Goal: Information Seeking & Learning: Check status

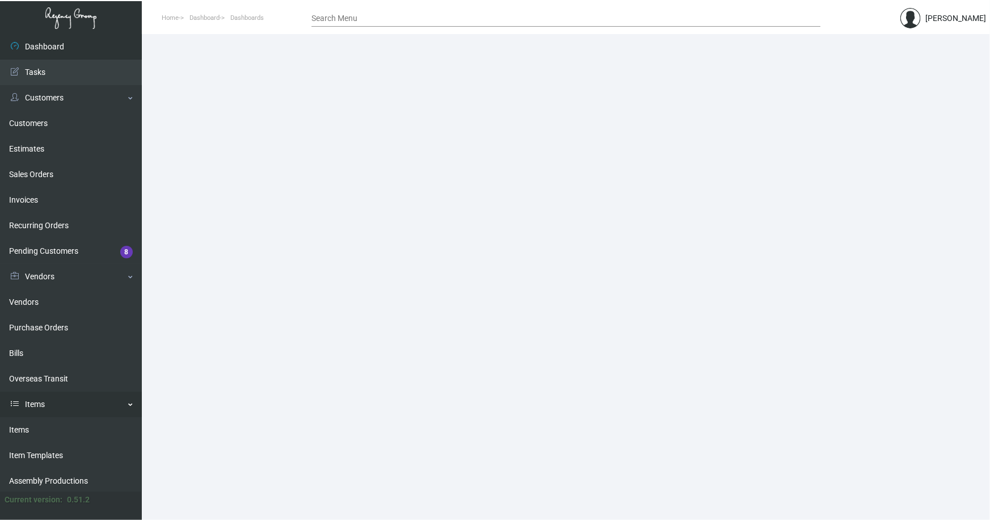
drag, startPoint x: 15, startPoint y: 428, endPoint x: 54, endPoint y: 401, distance: 47.2
click at [16, 428] on link "Items" at bounding box center [71, 430] width 142 height 26
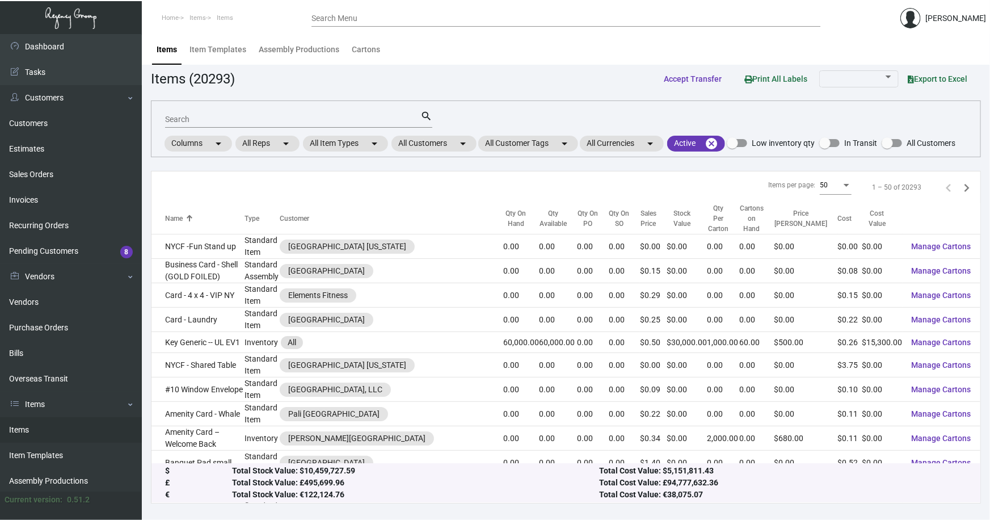
click at [243, 113] on div "Search" at bounding box center [292, 119] width 255 height 18
click at [429, 144] on mat-chip "All Customers arrow_drop_down" at bounding box center [434, 144] width 85 height 16
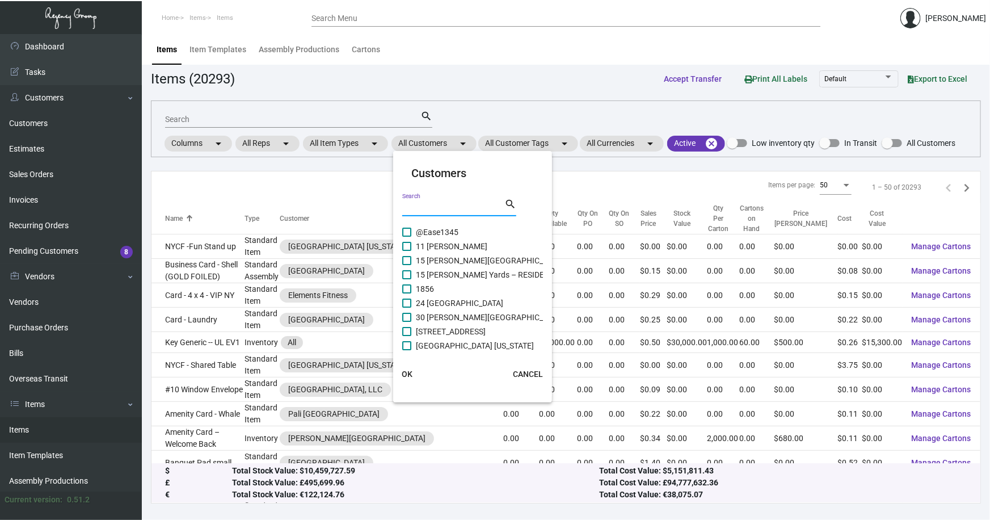
click at [446, 210] on input "Search" at bounding box center [453, 207] width 102 height 9
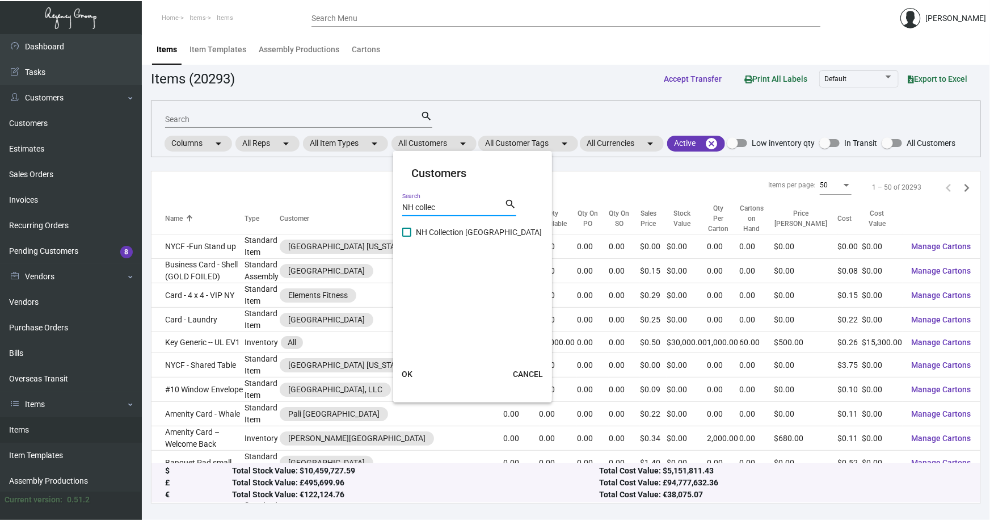
type input "NH collec"
click at [480, 233] on span "NH Collection [GEOGRAPHIC_DATA]" at bounding box center [479, 232] width 126 height 14
click at [407, 237] on input "NH Collection [GEOGRAPHIC_DATA]" at bounding box center [406, 237] width 1 height 1
checkbox input "true"
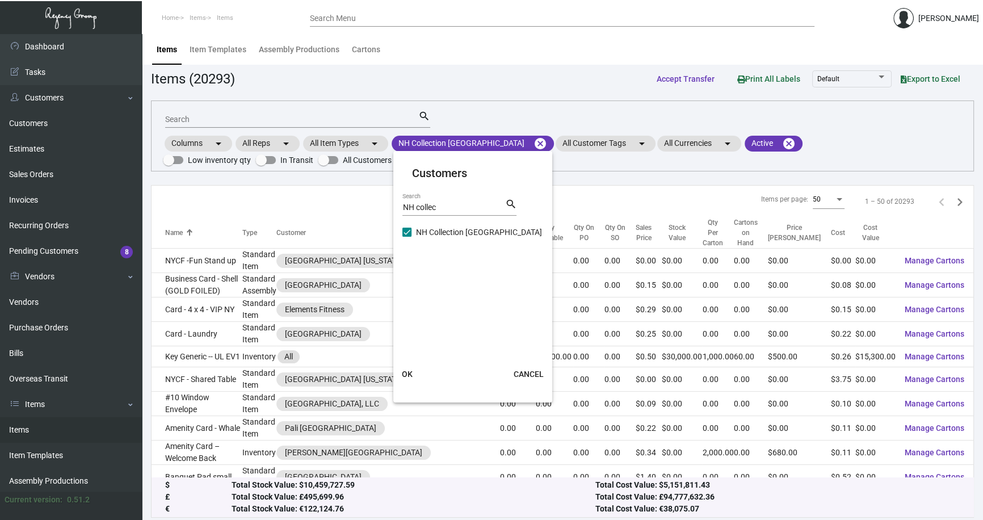
click at [407, 373] on span "OK" at bounding box center [407, 373] width 11 height 9
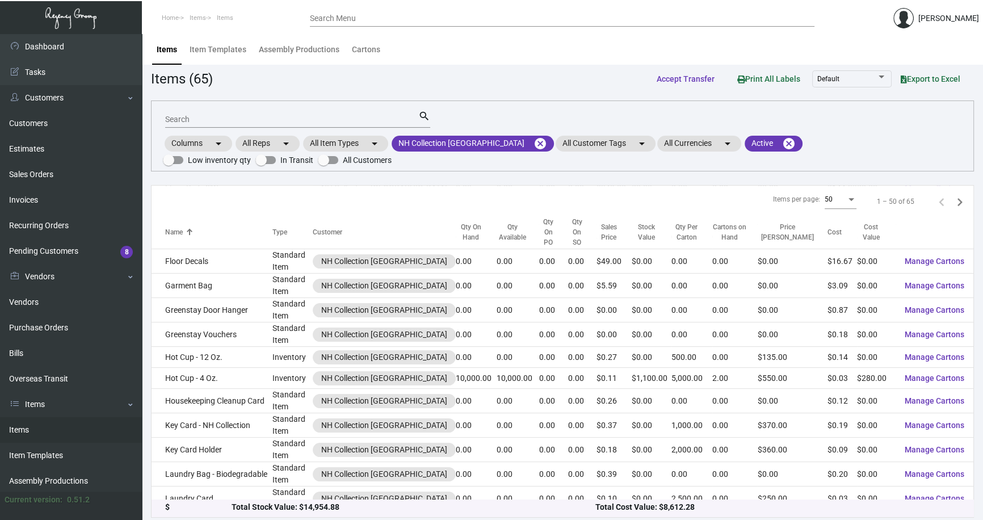
scroll to position [722, 0]
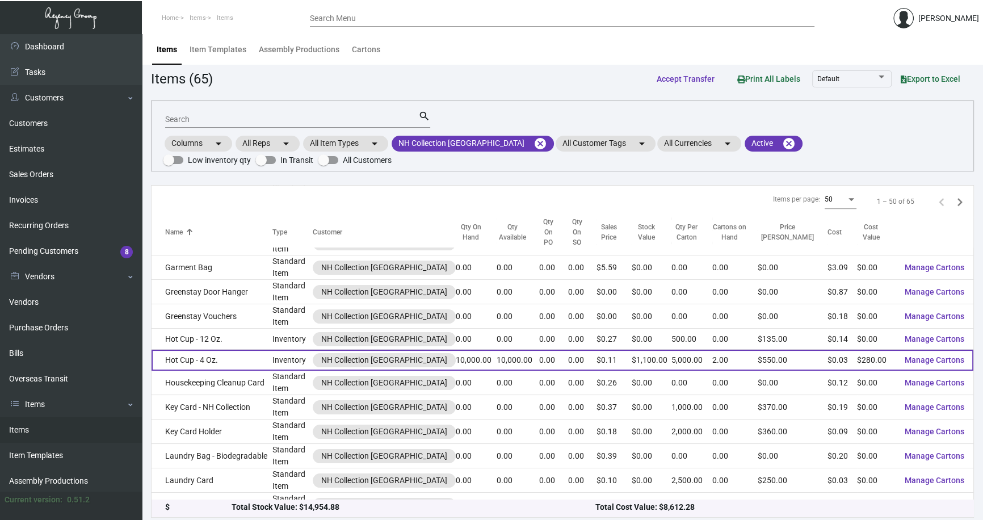
click at [195, 350] on td "Hot Cup - 4 Oz." at bounding box center [212, 360] width 120 height 21
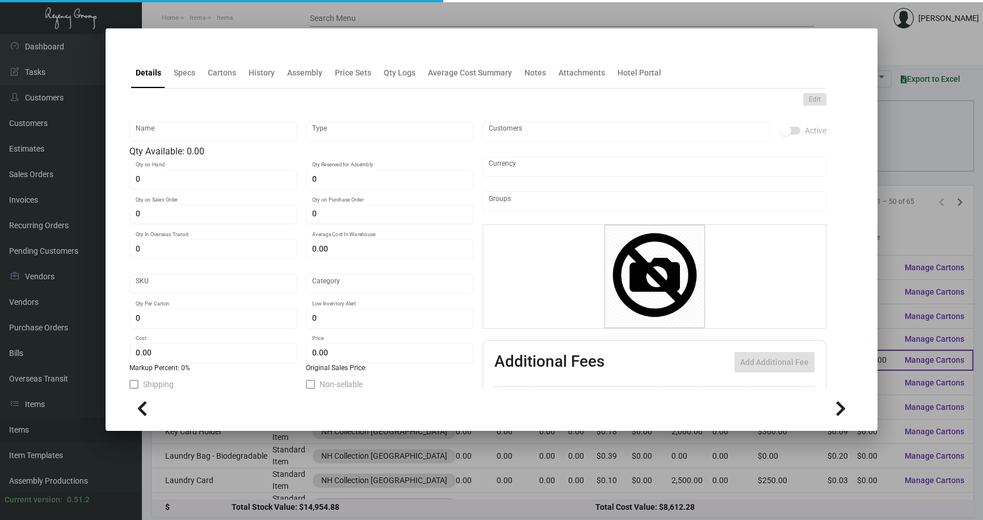
type input "Hot Cup - 4 Oz."
type input "Inventory"
type input "10,000"
type input "$ 0.0622"
type input "Overseas"
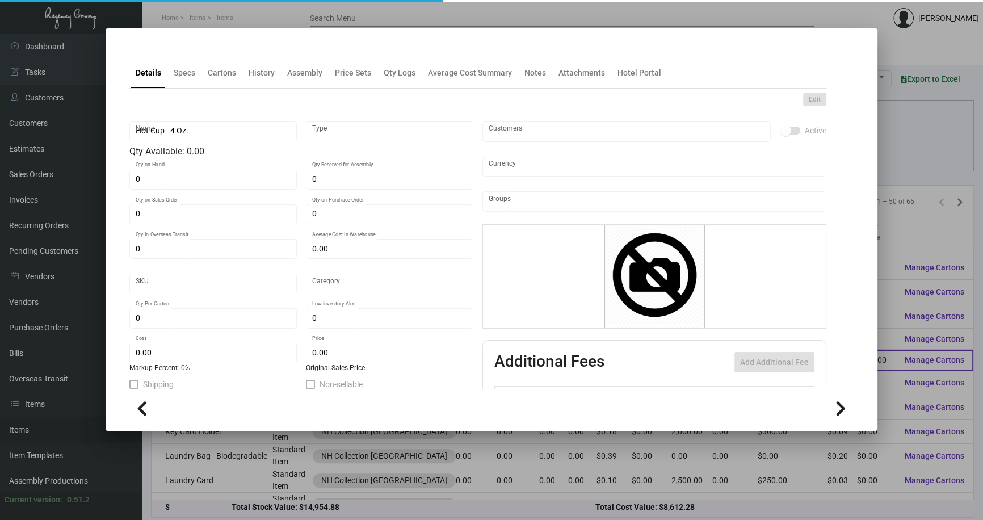
type input "5,000"
type input "$ 0.028"
type input "$ 0.11"
checkbox input "true"
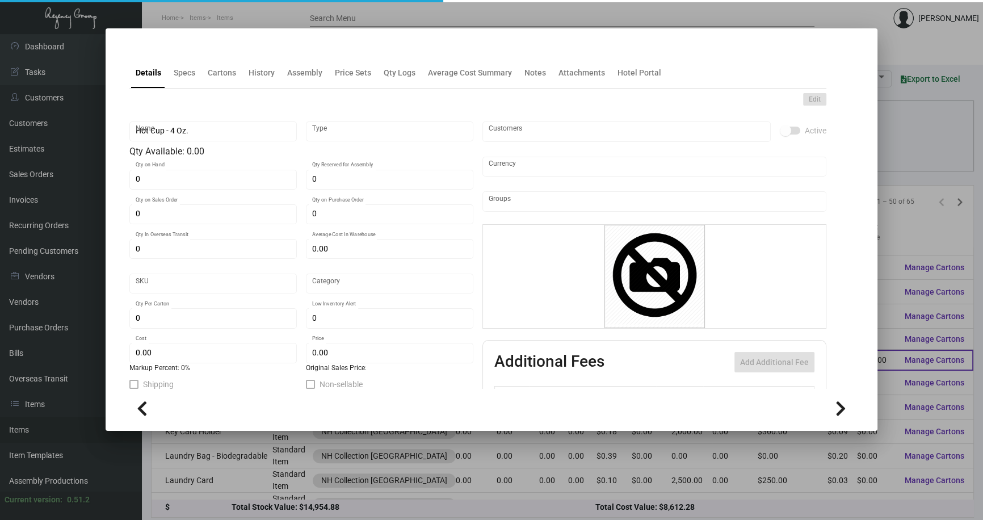
type input "United States Dollar $"
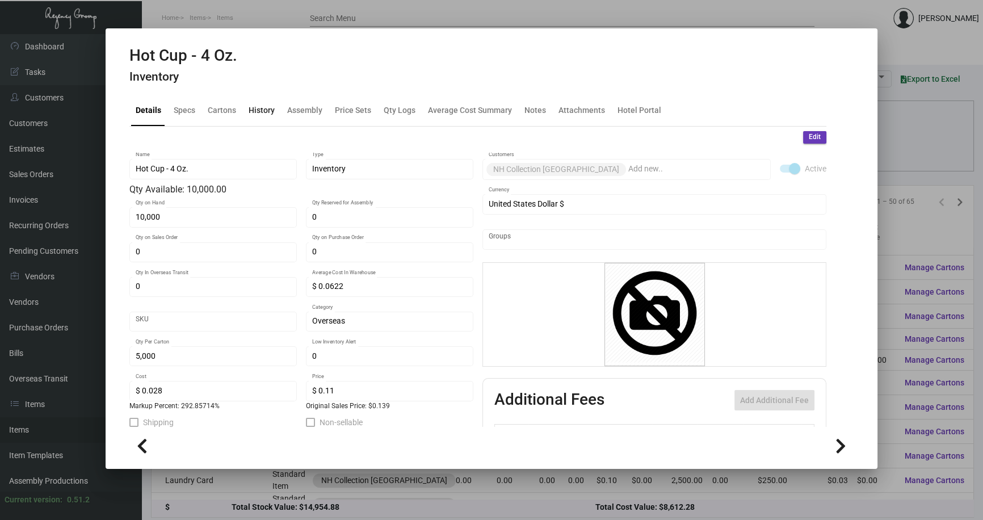
click at [266, 110] on div "History" at bounding box center [262, 110] width 26 height 12
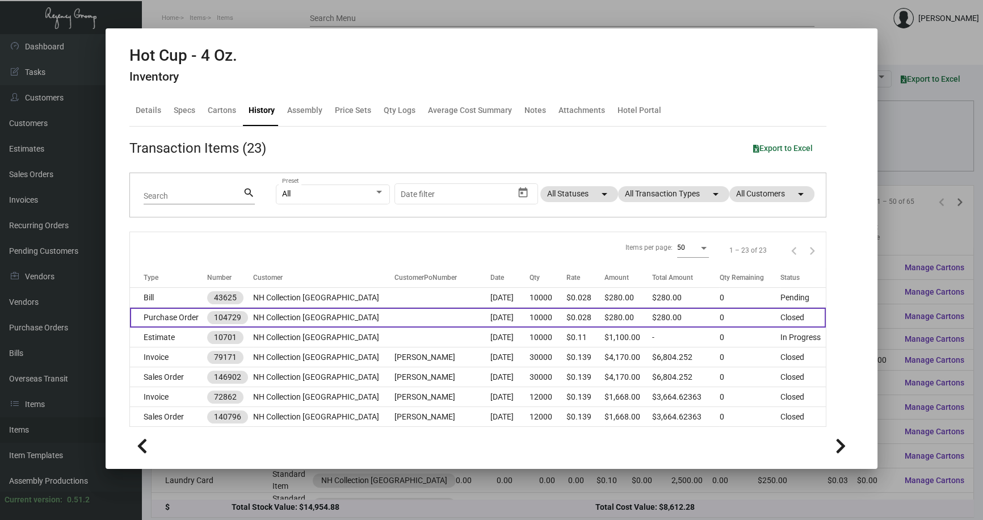
click at [379, 318] on td "NH Collection [GEOGRAPHIC_DATA]" at bounding box center [323, 318] width 141 height 20
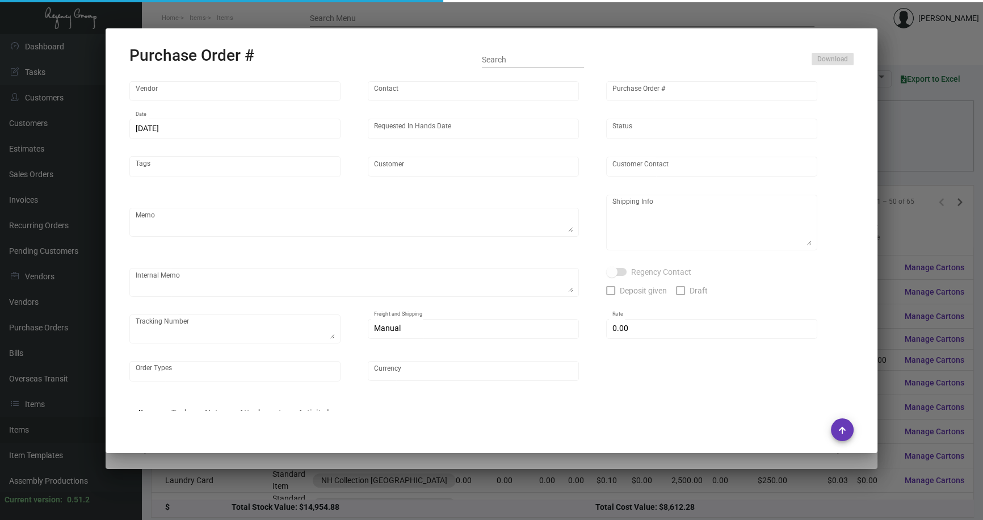
type input "Finger Lakes Promotions"
type input "[PERSON_NAME]"
type input "104729"
type input "[DATE]"
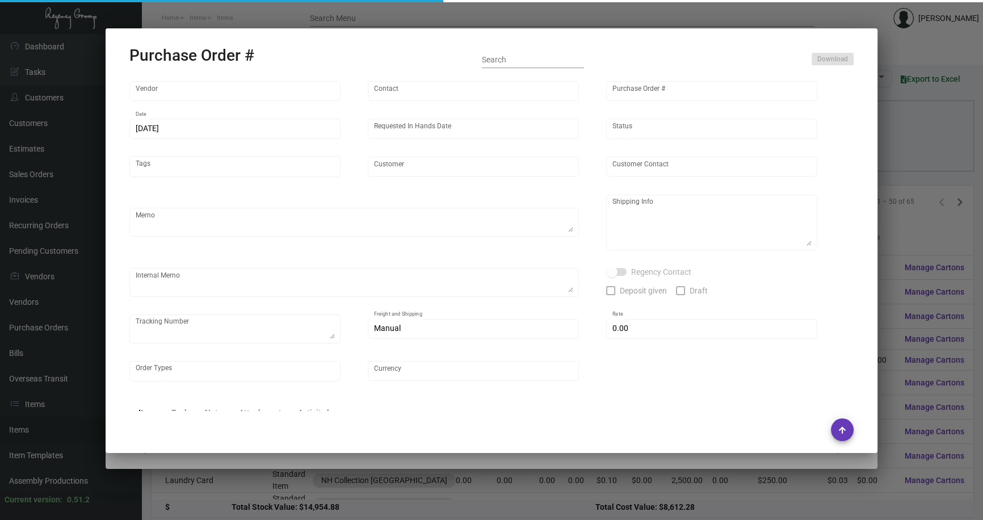
type input "NH Collection [GEOGRAPHIC_DATA]"
type textarea "Via BOAT. Repeat previous PO 90307."
type textarea "Regency Group NJ - [PERSON_NAME] [STREET_ADDRESS]"
type textarea "RD ACH [DATE]"
checkbox input "true"
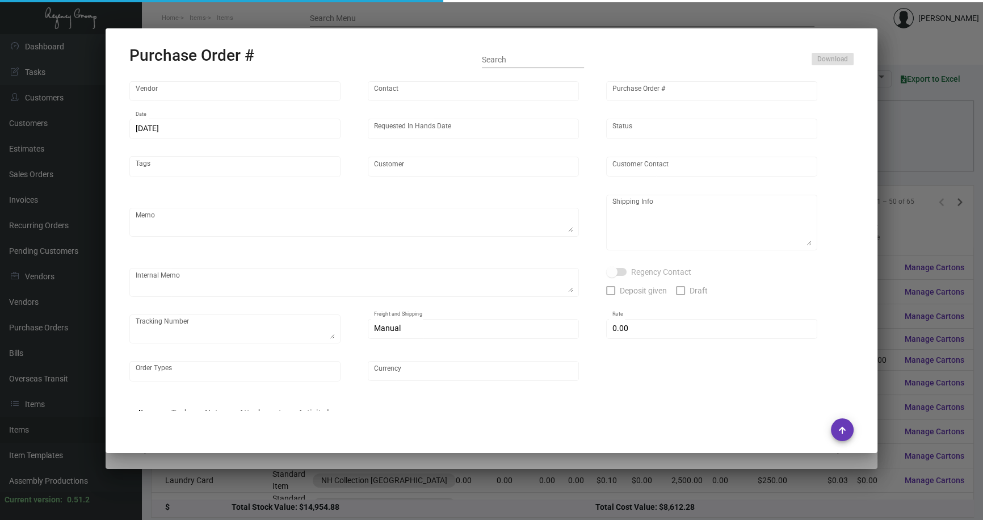
checkbox input "true"
type input "$ 0.00"
type input "United States Dollar $"
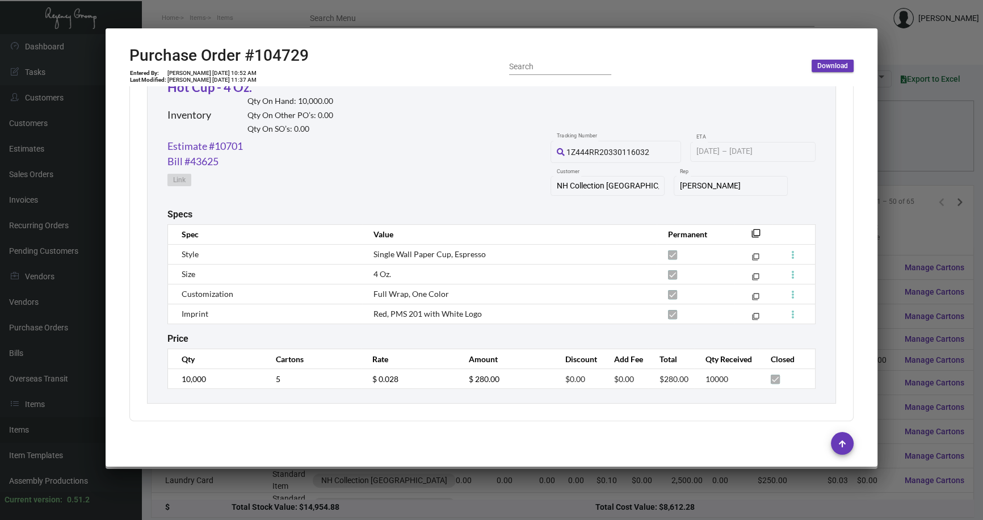
scroll to position [555, 0]
click at [899, 228] on div at bounding box center [491, 260] width 983 height 520
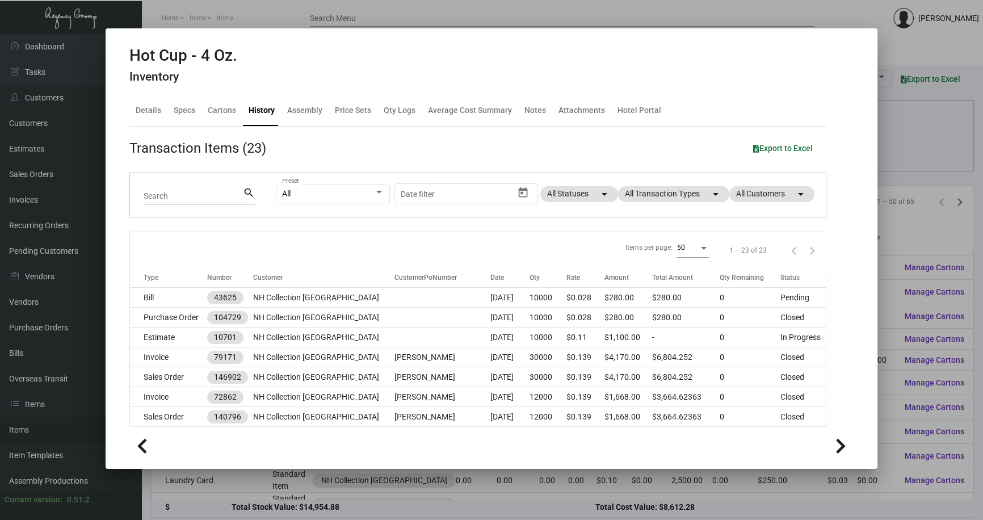
click at [906, 122] on div at bounding box center [491, 260] width 983 height 520
